Goal: Find specific page/section: Find specific page/section

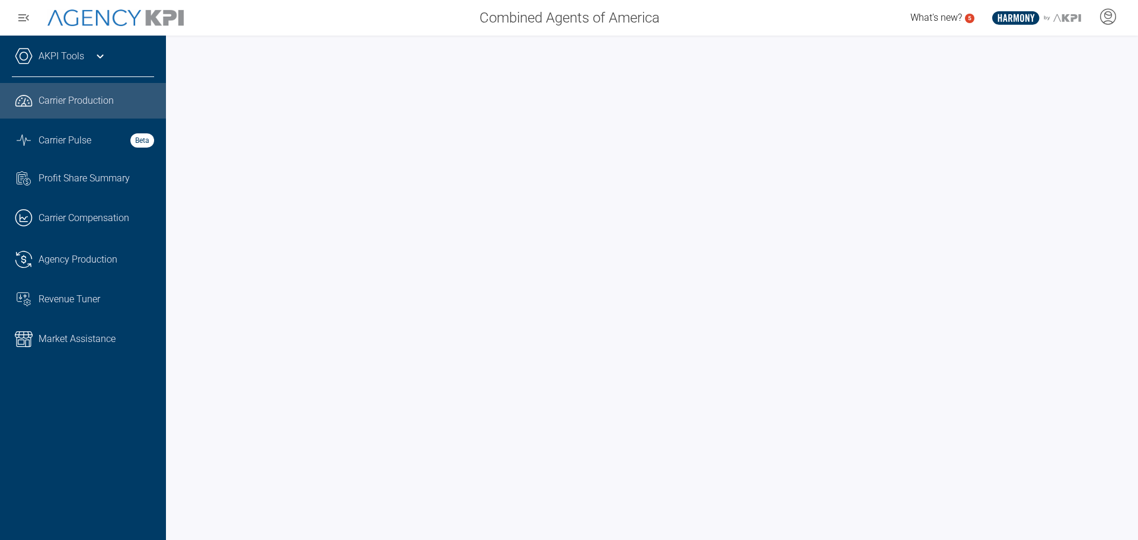
click at [177, 279] on div at bounding box center [652, 288] width 972 height 505
click at [81, 267] on link ".cls-1{fill:none;stroke:#221f20;stroke-linecap:round;stroke-linejoin:round;stro…" at bounding box center [83, 260] width 166 height 36
click at [86, 105] on span "Carrier Production" at bounding box center [76, 101] width 75 height 14
